Goal: Check status: Check status

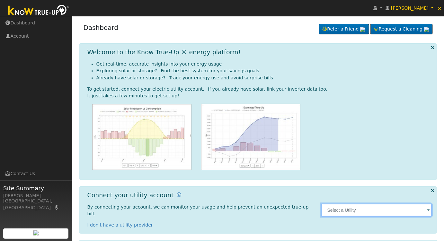
click at [341, 206] on input "text" at bounding box center [377, 210] width 111 height 13
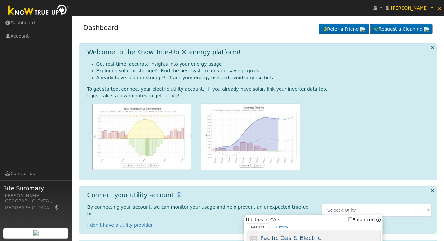
click at [280, 235] on span "Pacific Gas & Electric" at bounding box center [290, 238] width 61 height 7
type input "PG&E"
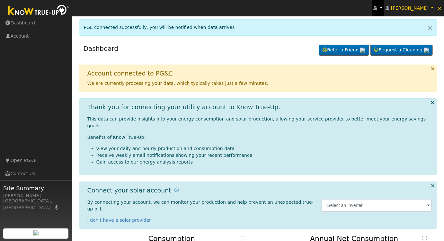
click at [378, 8] on icon at bounding box center [376, 8] width 4 height 5
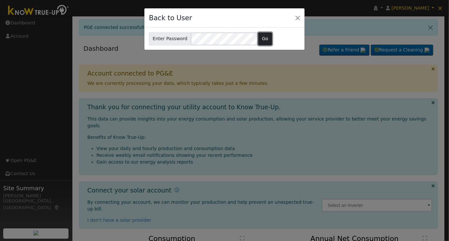
click at [259, 40] on button "Go" at bounding box center [265, 38] width 14 height 13
